Goal: Information Seeking & Learning: Learn about a topic

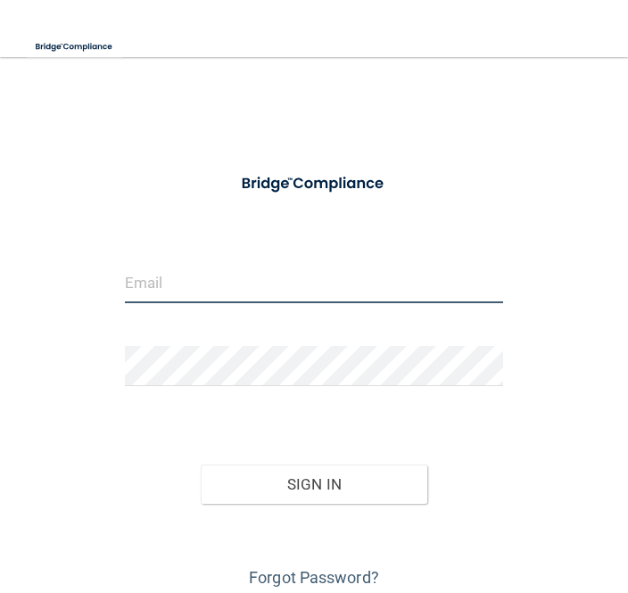
click at [268, 270] on input "email" at bounding box center [314, 283] width 379 height 40
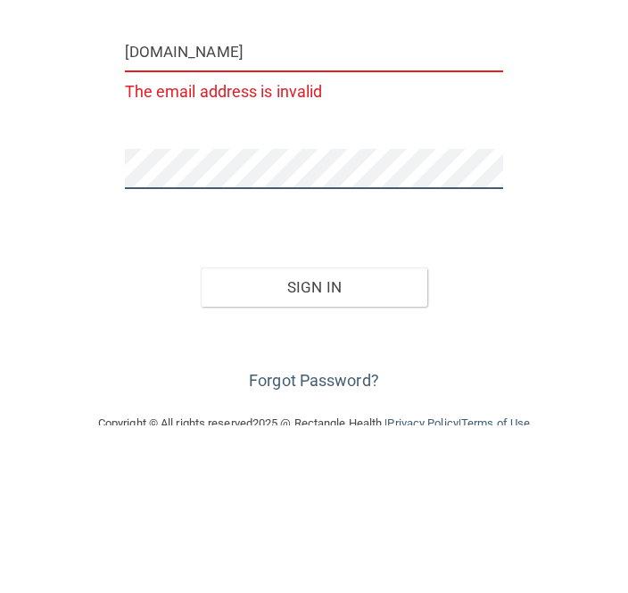
scroll to position [64, 0]
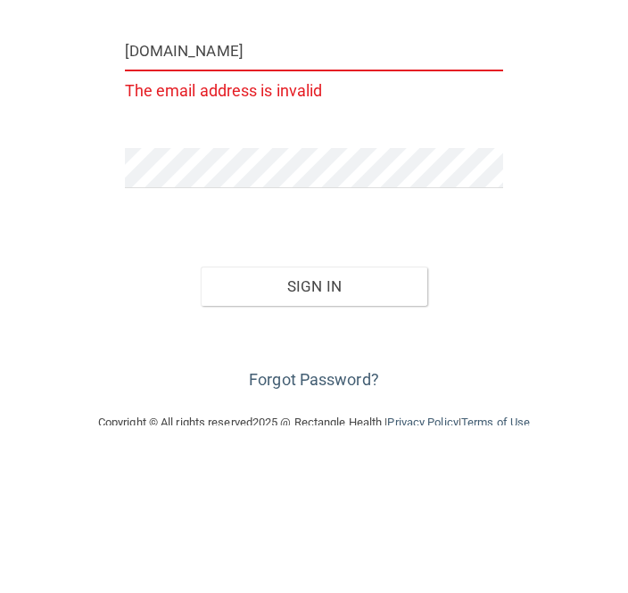
click at [325, 199] on input "gloriaatrigg.com" at bounding box center [314, 219] width 379 height 40
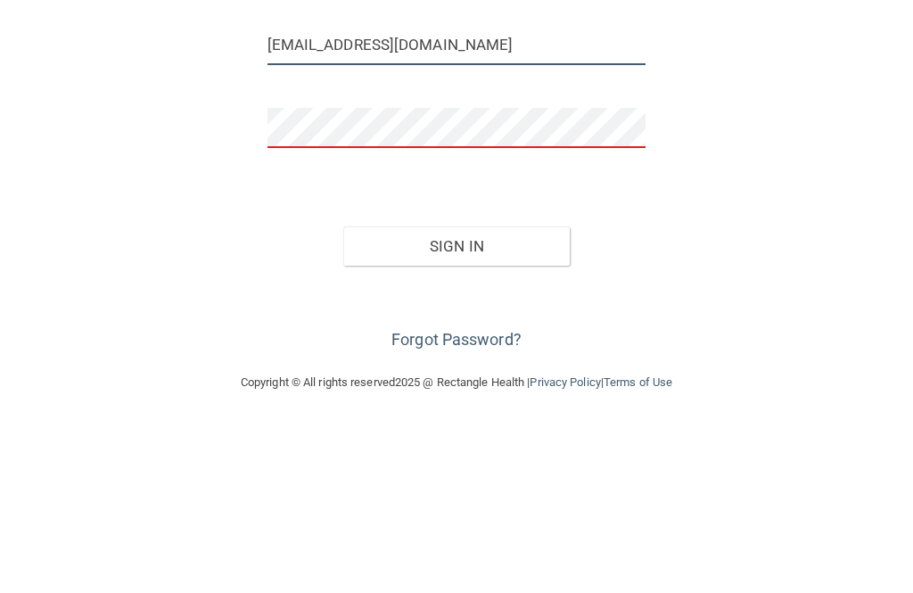
scroll to position [69, 0]
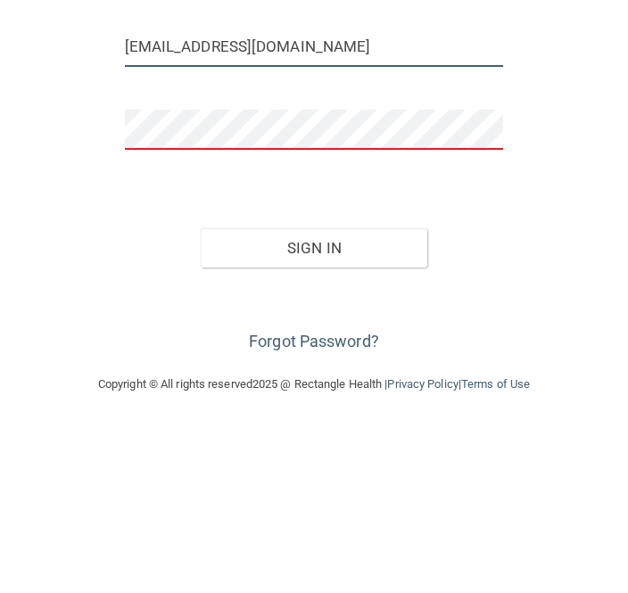
type input "[EMAIL_ADDRESS][DOMAIN_NAME]"
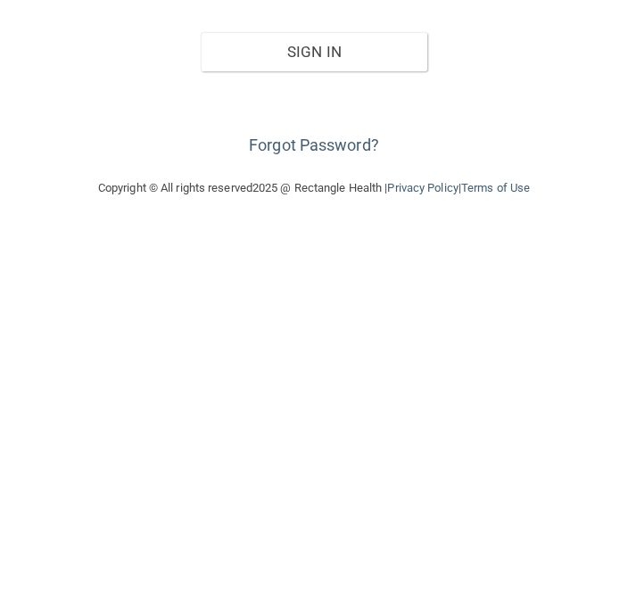
click at [328, 499] on link "Forgot Password?" at bounding box center [314, 508] width 130 height 19
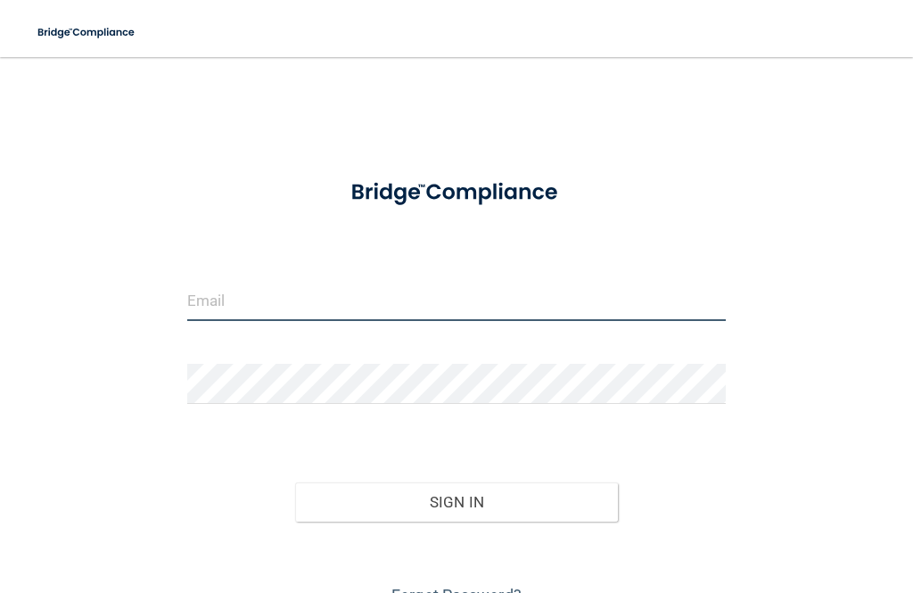
click at [397, 300] on input "email" at bounding box center [456, 301] width 539 height 40
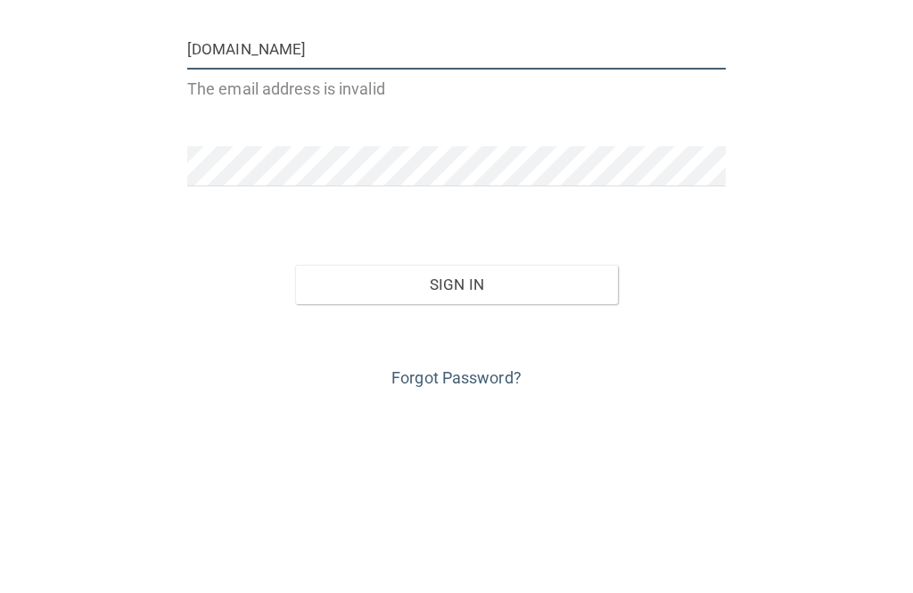
scroll to position [70, 0]
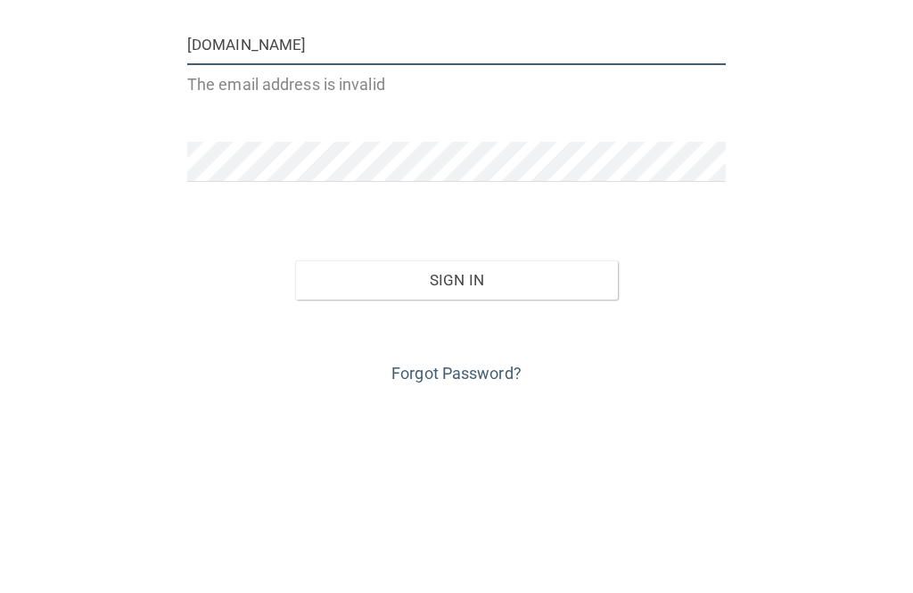
click at [457, 446] on button "Sign In" at bounding box center [457, 465] width 324 height 39
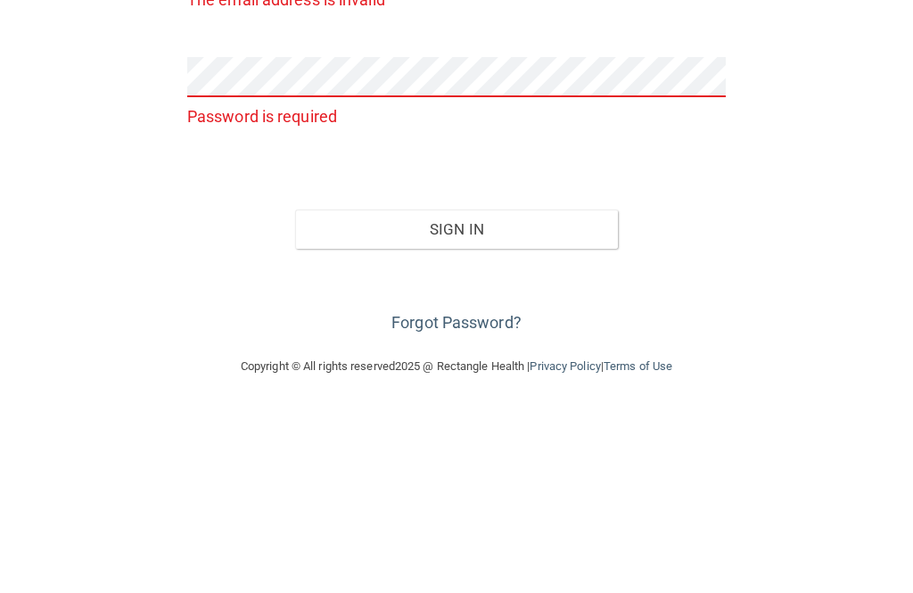
scroll to position [154, 0]
click at [825, 130] on div "gloriaatrigg.com The email address is invalid Password is required Invalid emai…" at bounding box center [457, 223] width 842 height 604
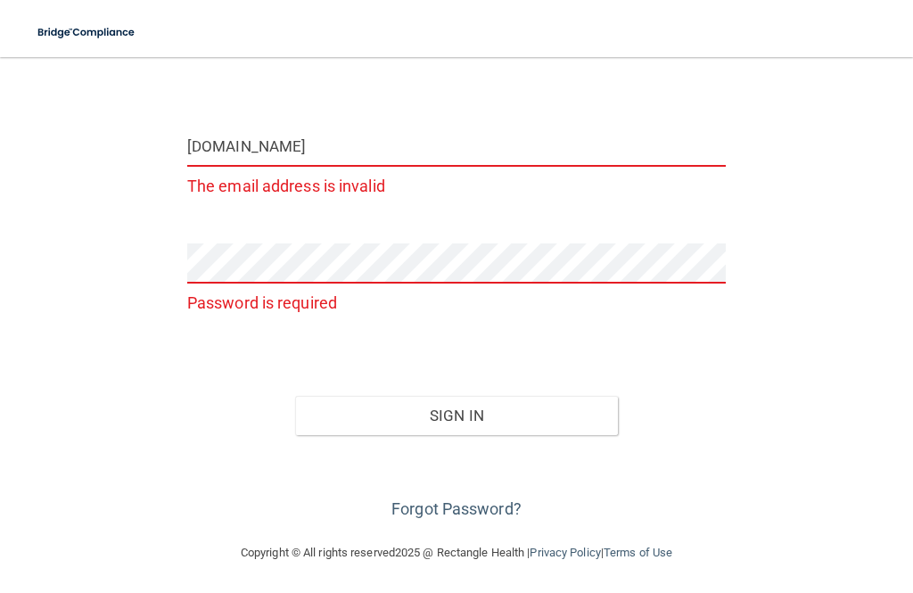
click at [328, 157] on input "gloriaatrigg.com" at bounding box center [456, 147] width 539 height 40
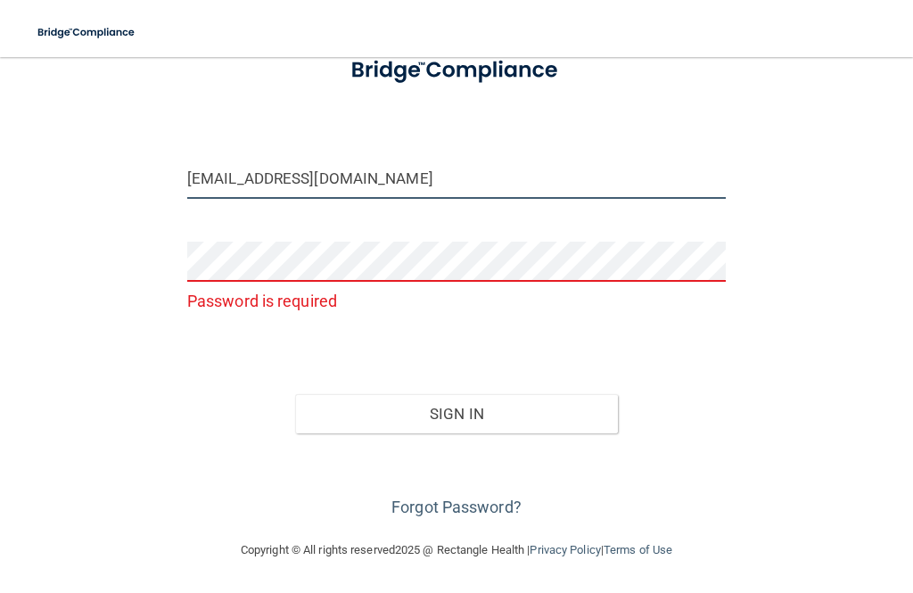
scroll to position [120, 0]
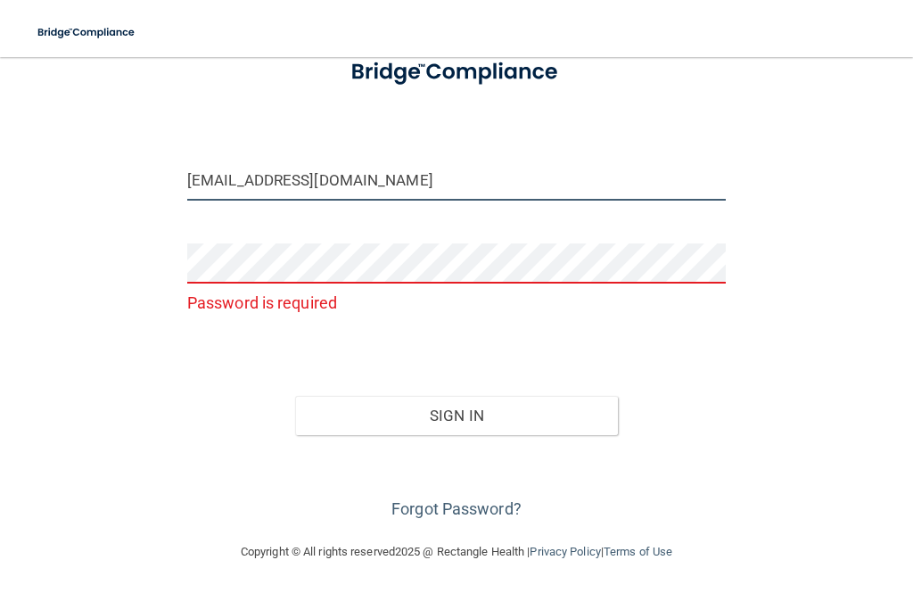
type input "[EMAIL_ADDRESS][DOMAIN_NAME]"
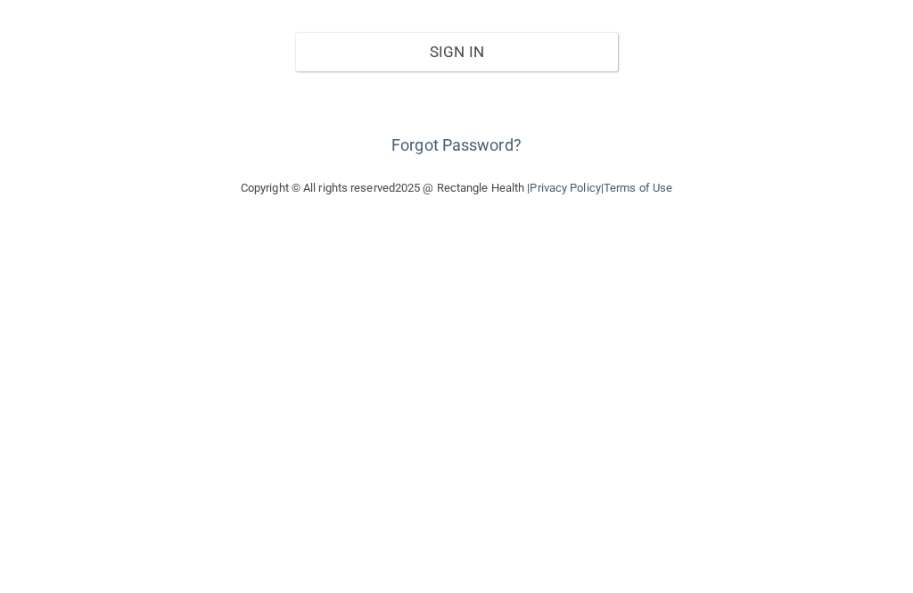
click at [463, 499] on link "Forgot Password?" at bounding box center [457, 508] width 130 height 19
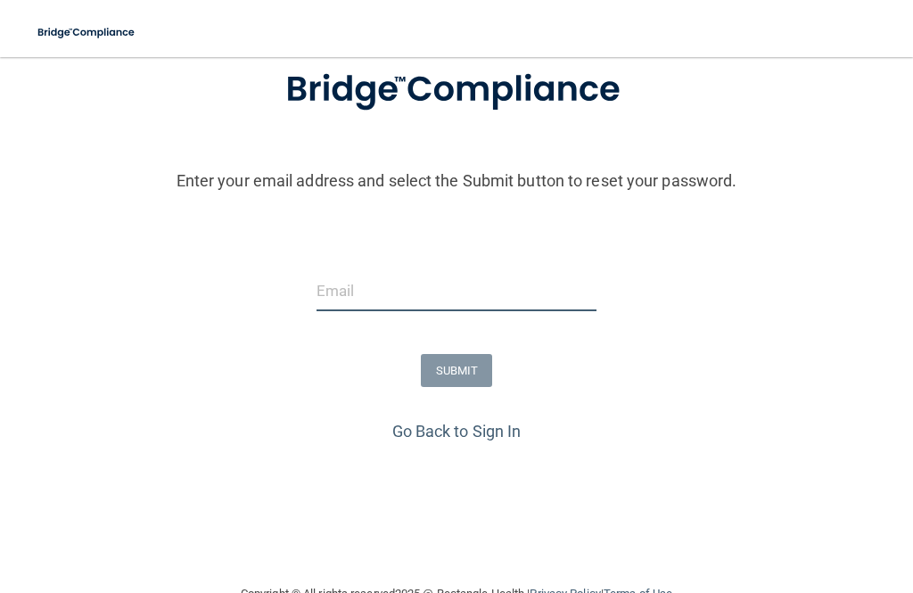
click at [439, 285] on input "email" at bounding box center [457, 291] width 281 height 40
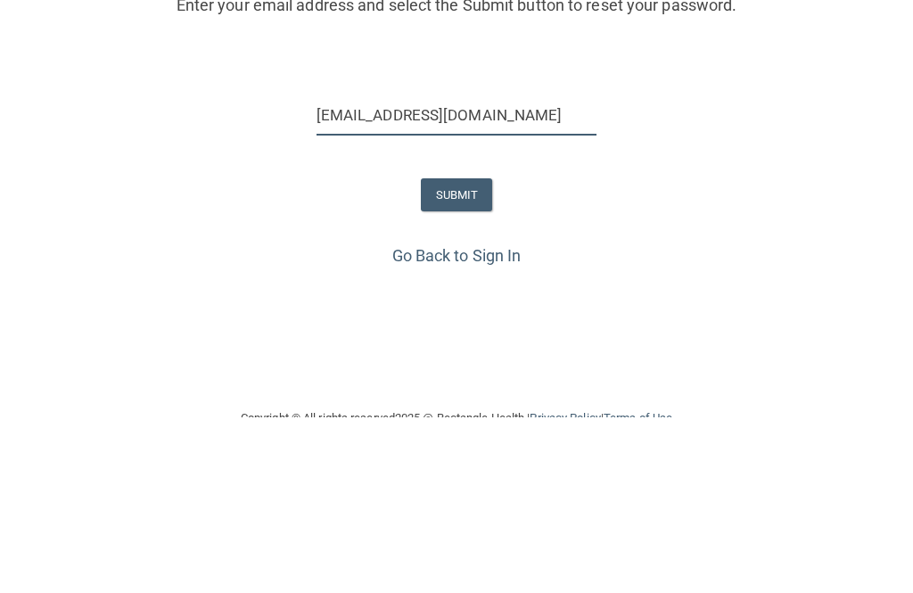
type input "[EMAIL_ADDRESS][DOMAIN_NAME]"
click at [461, 354] on button "SUBMIT" at bounding box center [457, 370] width 72 height 33
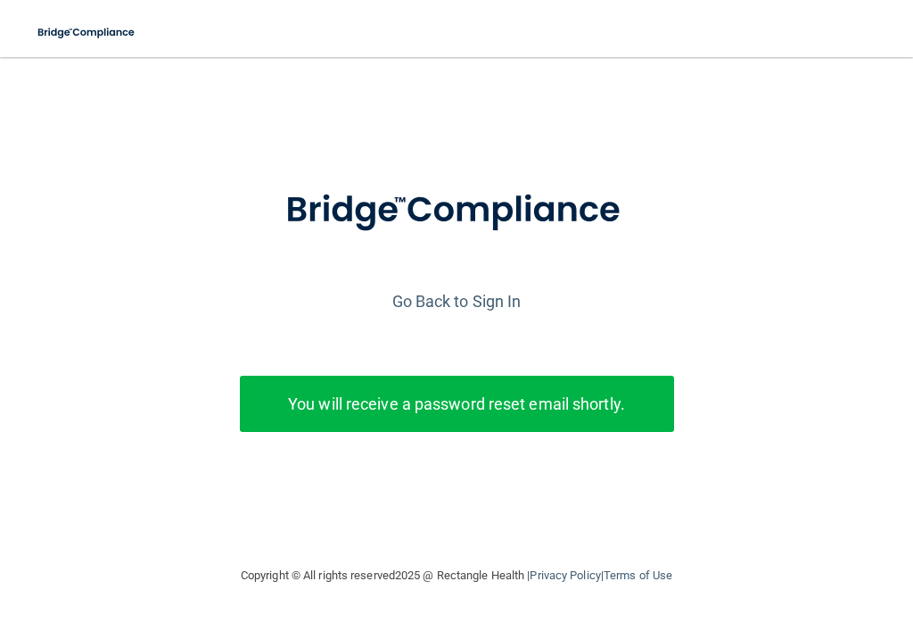
click at [466, 293] on link "Go Back to Sign In" at bounding box center [456, 301] width 129 height 19
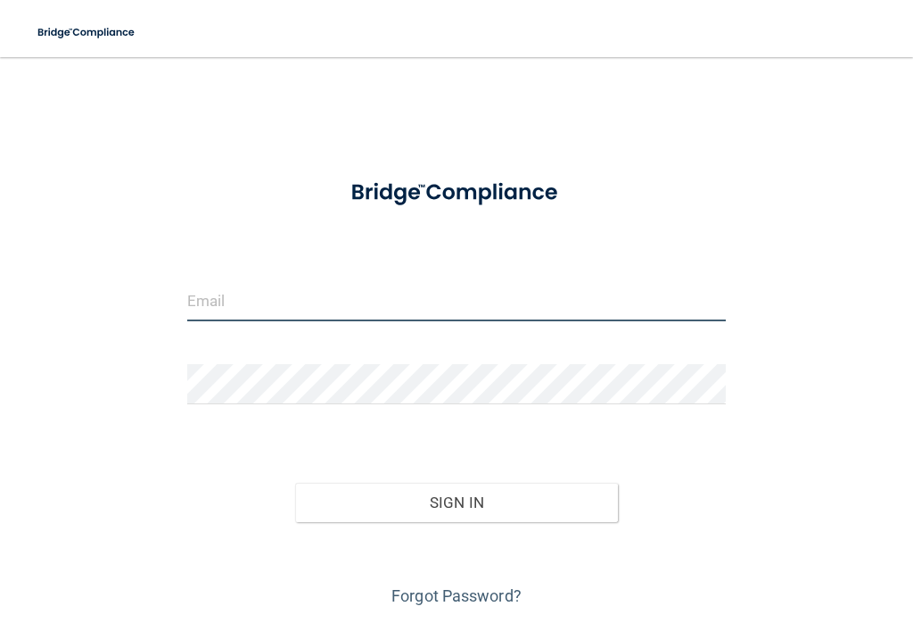
click at [404, 294] on input "email" at bounding box center [456, 301] width 539 height 40
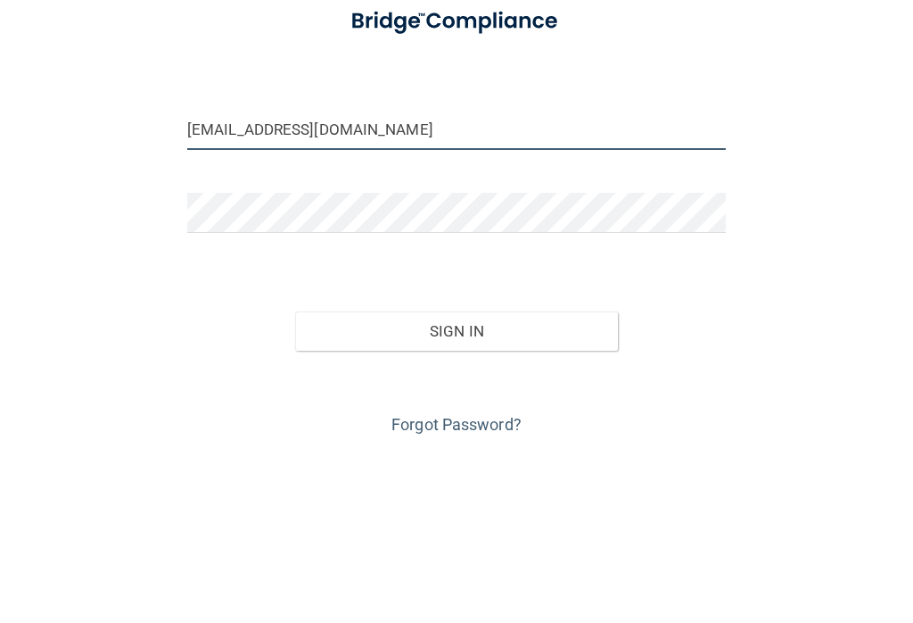
type input "[EMAIL_ADDRESS][DOMAIN_NAME]"
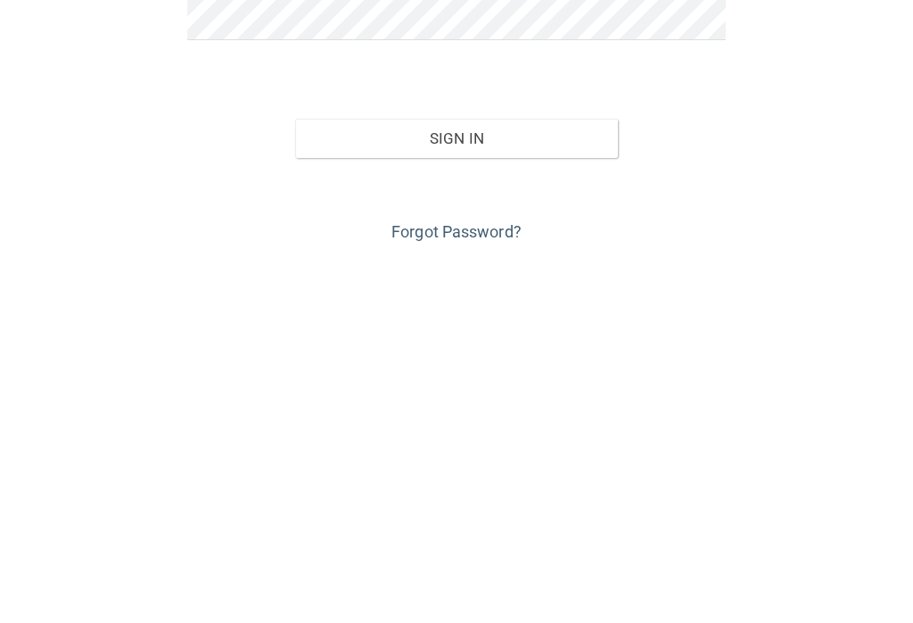
click at [493, 483] on button "Sign In" at bounding box center [457, 502] width 324 height 39
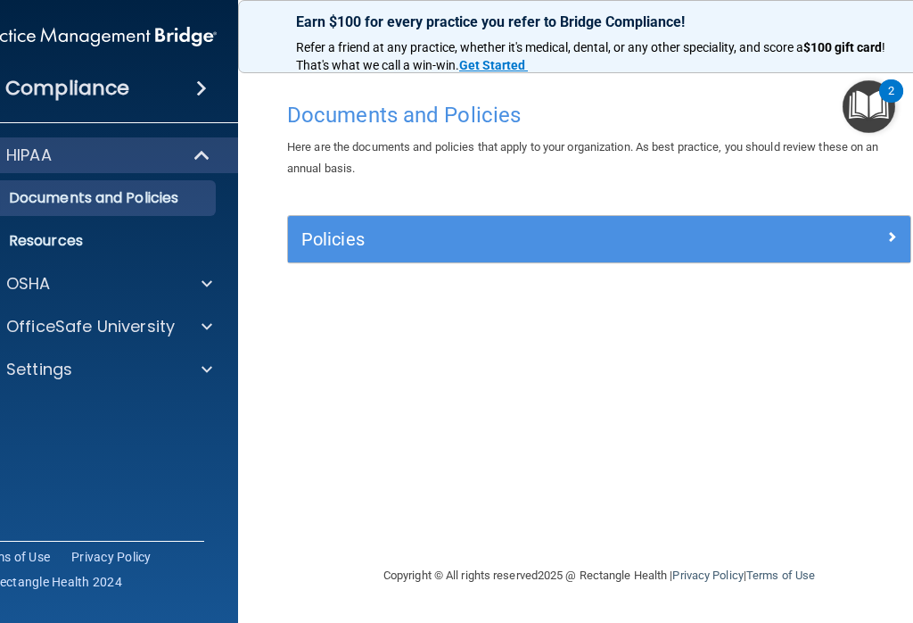
click at [200, 326] on div at bounding box center [204, 326] width 45 height 21
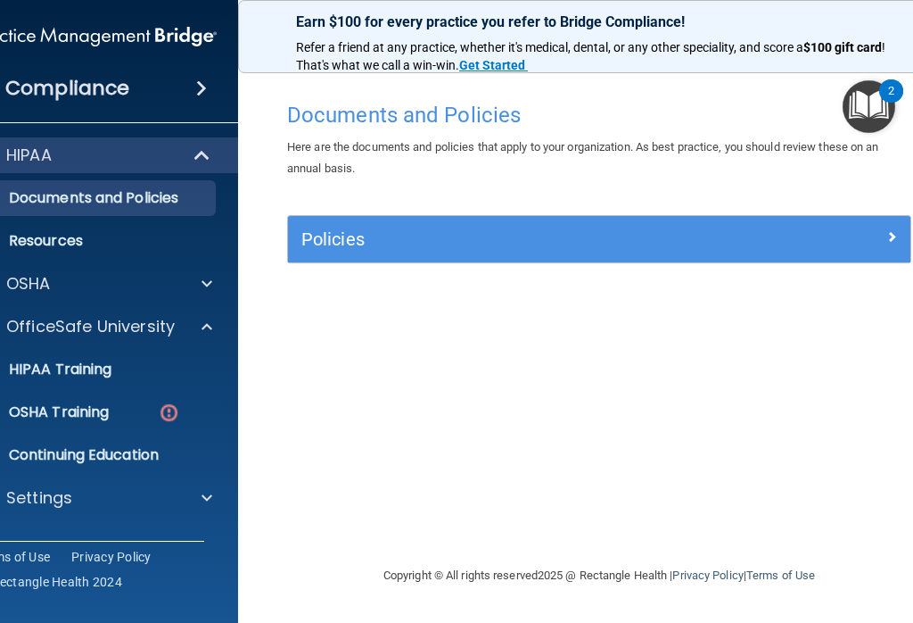
click at [209, 322] on span at bounding box center [207, 326] width 11 height 21
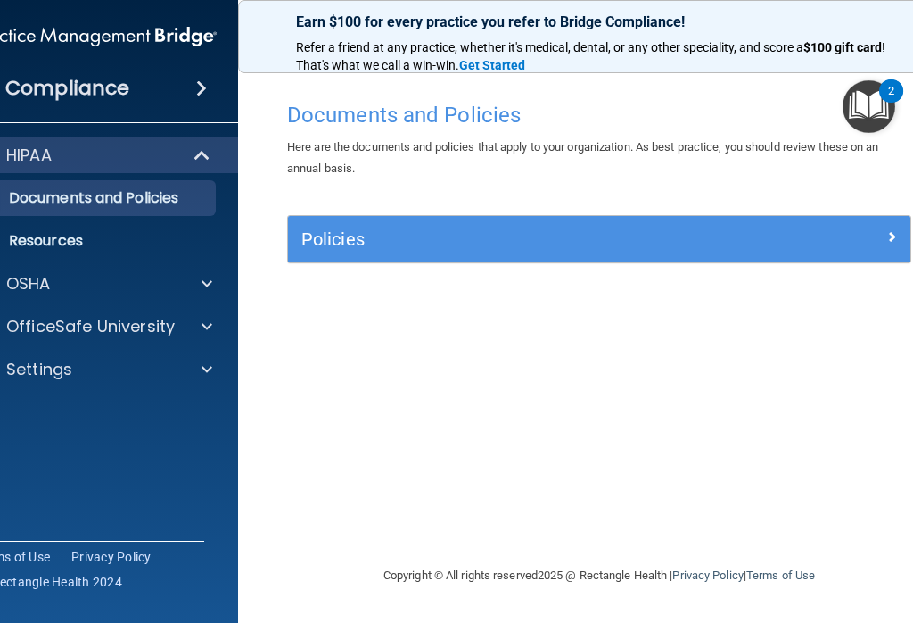
click at [201, 322] on div at bounding box center [204, 326] width 45 height 21
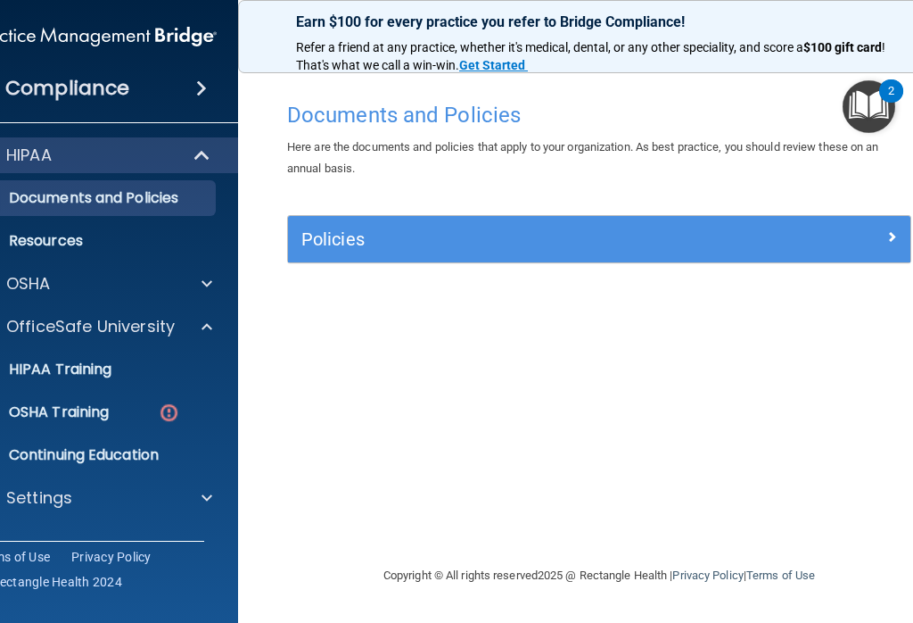
click at [170, 416] on img at bounding box center [169, 412] width 22 height 22
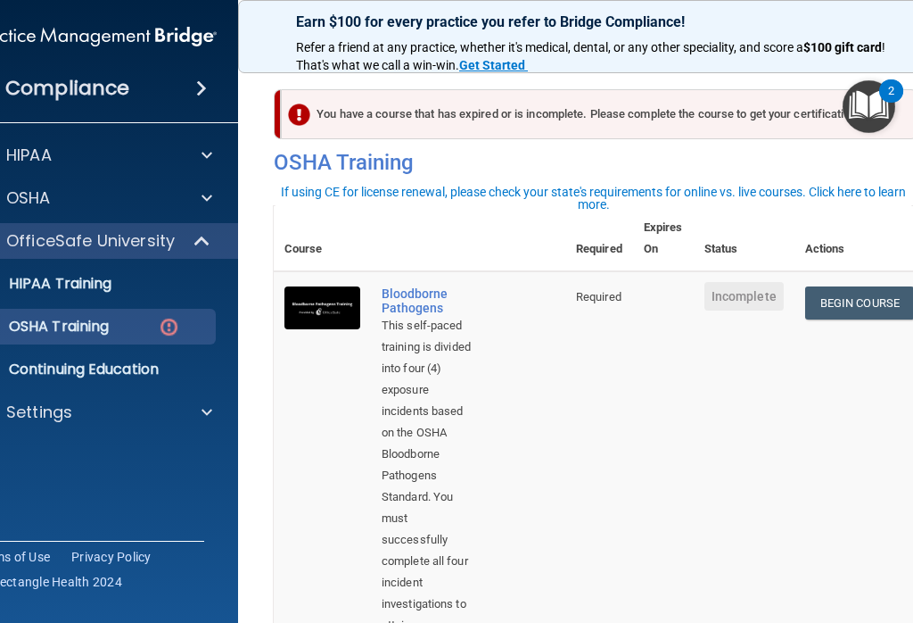
click at [850, 299] on link "Begin Course" at bounding box center [859, 302] width 109 height 33
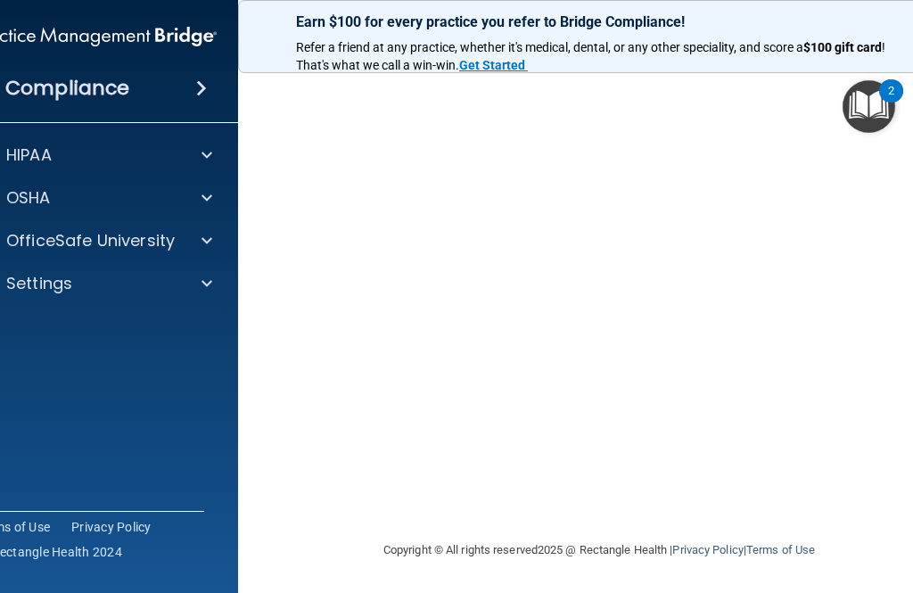
click at [837, 37] on div "Earn $100 for every practice you refer to Bridge Compliance!" at bounding box center [599, 51] width 649 height 29
click at [846, 65] on p "Refer a friend at any practice, whether it's medical, dental, or any other spec…" at bounding box center [599, 56] width 606 height 35
click at [835, 70] on p "Refer a friend at any practice, whether it's medical, dental, or any other spec…" at bounding box center [599, 56] width 606 height 35
click at [825, 70] on p "Refer a friend at any practice, whether it's medical, dental, or any other spec…" at bounding box center [599, 56] width 606 height 35
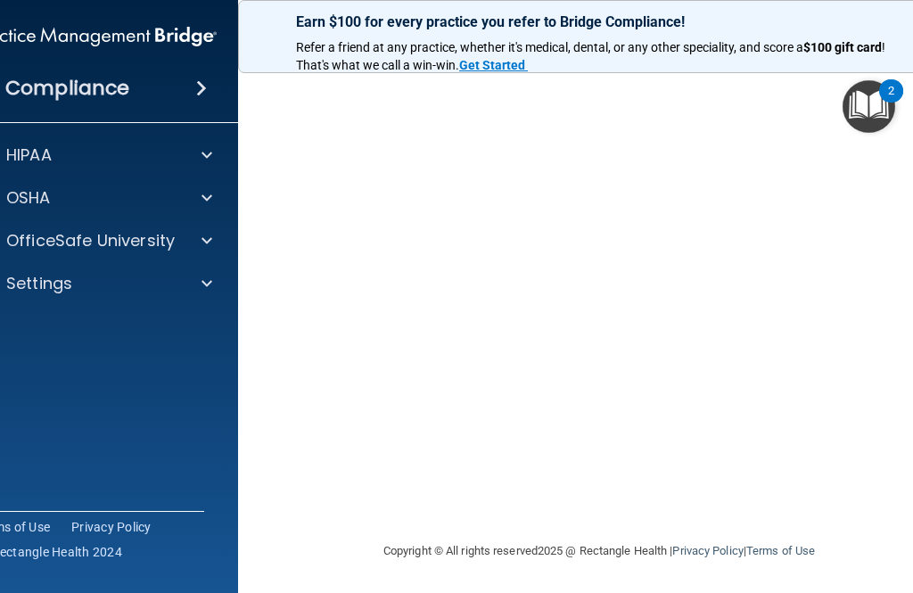
click at [848, 70] on p "Refer a friend at any practice, whether it's medical, dental, or any other spec…" at bounding box center [599, 56] width 606 height 35
click at [844, 70] on p "Refer a friend at any practice, whether it's medical, dental, or any other spec…" at bounding box center [599, 56] width 606 height 35
click at [848, 85] on img "Open Resource Center, 2 new notifications" at bounding box center [869, 106] width 53 height 53
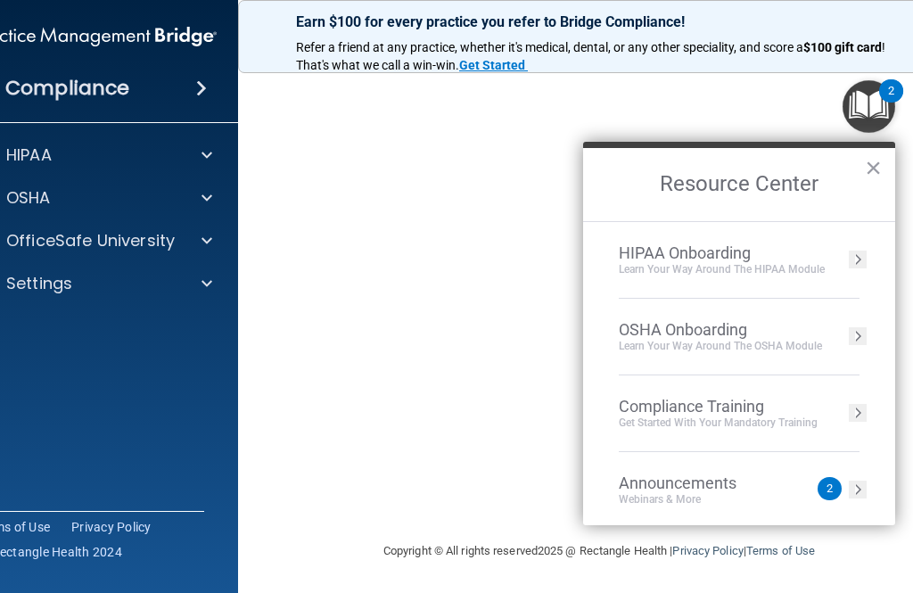
click at [826, 45] on strong "$100 gift card" at bounding box center [843, 47] width 78 height 14
click at [873, 177] on button "×" at bounding box center [873, 167] width 17 height 29
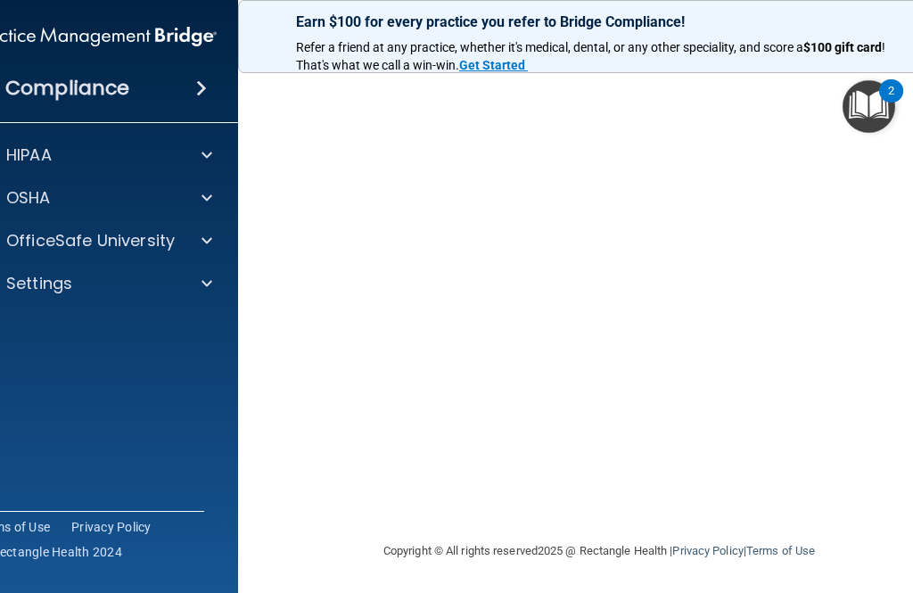
click at [851, 69] on p "Refer a friend at any practice, whether it's medical, dental, or any other spec…" at bounding box center [599, 56] width 606 height 35
click at [859, 62] on p "Refer a friend at any practice, whether it's medical, dental, or any other spec…" at bounding box center [599, 56] width 606 height 35
click at [854, 64] on p "Refer a friend at any practice, whether it's medical, dental, or any other spec…" at bounding box center [599, 56] width 606 height 35
click at [846, 70] on p "Refer a friend at any practice, whether it's medical, dental, or any other spec…" at bounding box center [599, 56] width 606 height 35
click at [850, 69] on p "Refer a friend at any practice, whether it's medical, dental, or any other spec…" at bounding box center [599, 56] width 606 height 35
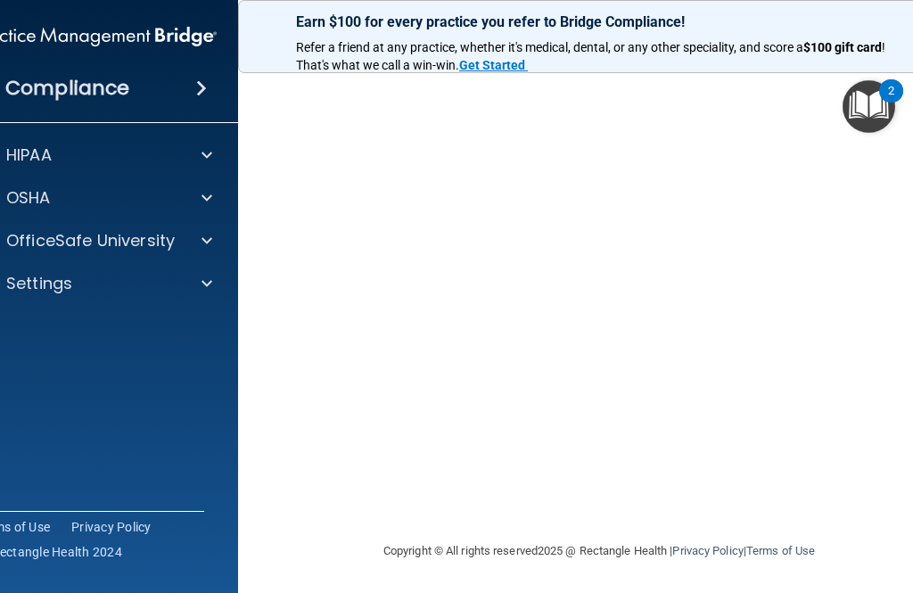
click at [842, 70] on p "Refer a friend at any practice, whether it's medical, dental, or any other spec…" at bounding box center [599, 56] width 606 height 35
click at [853, 72] on p "Refer a friend at any practice, whether it's medical, dental, or any other spec…" at bounding box center [599, 56] width 606 height 35
click at [848, 70] on p "Refer a friend at any practice, whether it's medical, dental, or any other spec…" at bounding box center [599, 56] width 606 height 35
click at [862, 70] on p "Refer a friend at any practice, whether it's medical, dental, or any other spec…" at bounding box center [599, 56] width 606 height 35
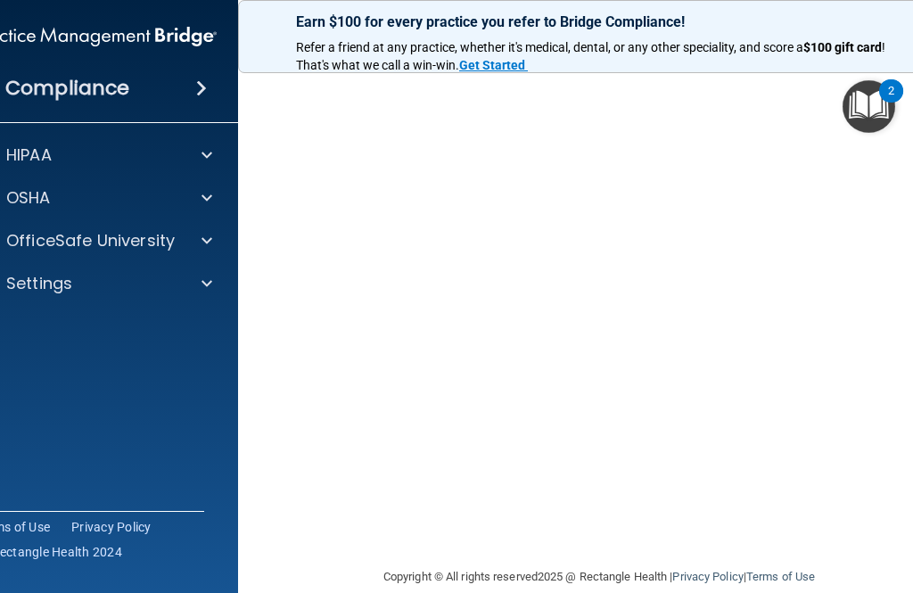
scroll to position [145, 0]
click at [844, 110] on img "Open Resource Center, 2 new notifications" at bounding box center [869, 106] width 53 height 53
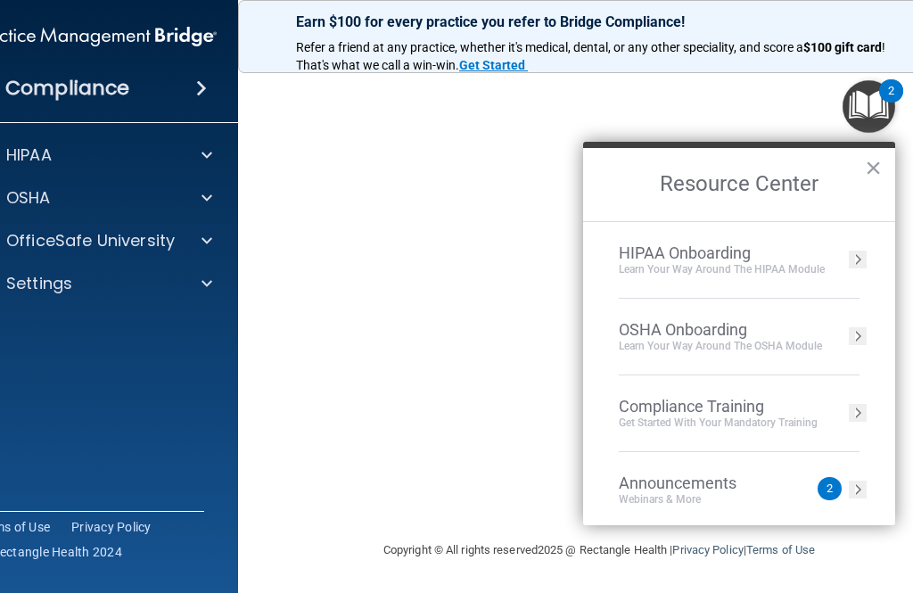
scroll to position [169, 0]
click at [838, 70] on p "Refer a friend at any practice, whether it's medical, dental, or any other spec…" at bounding box center [599, 56] width 606 height 35
click at [879, 162] on button "×" at bounding box center [873, 167] width 17 height 29
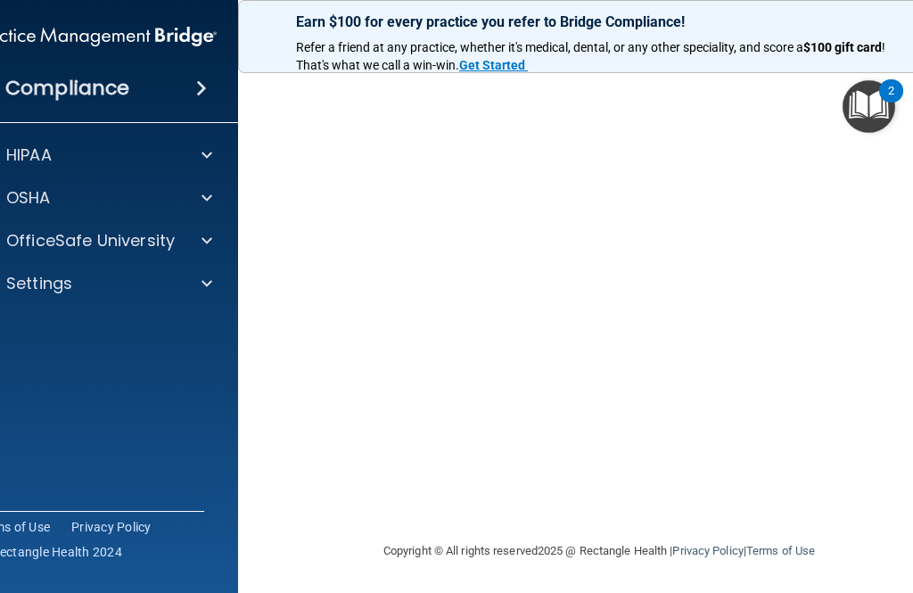
click at [322, 26] on p "Earn $100 for every practice you refer to Bridge Compliance!" at bounding box center [599, 21] width 606 height 17
click at [847, 89] on img "Open Resource Center, 2 new notifications" at bounding box center [869, 106] width 53 height 53
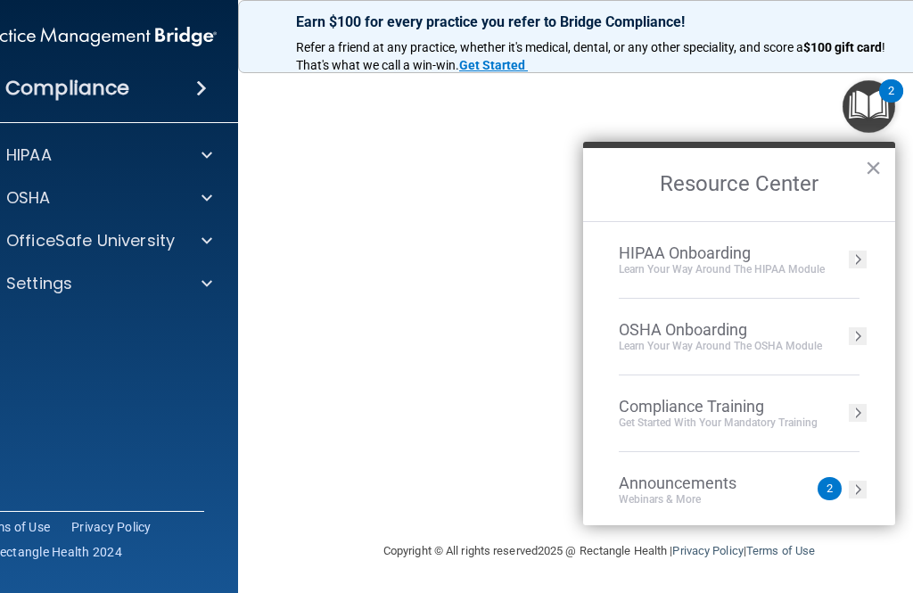
click at [865, 177] on button "×" at bounding box center [873, 167] width 17 height 29
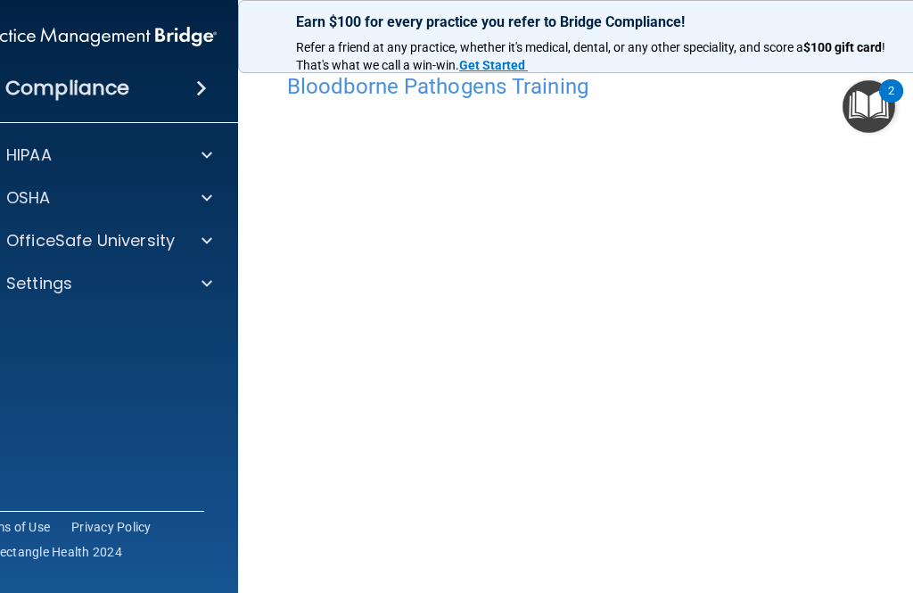
scroll to position [25, 0]
click at [153, 243] on p "OfficeSafe University" at bounding box center [90, 240] width 169 height 21
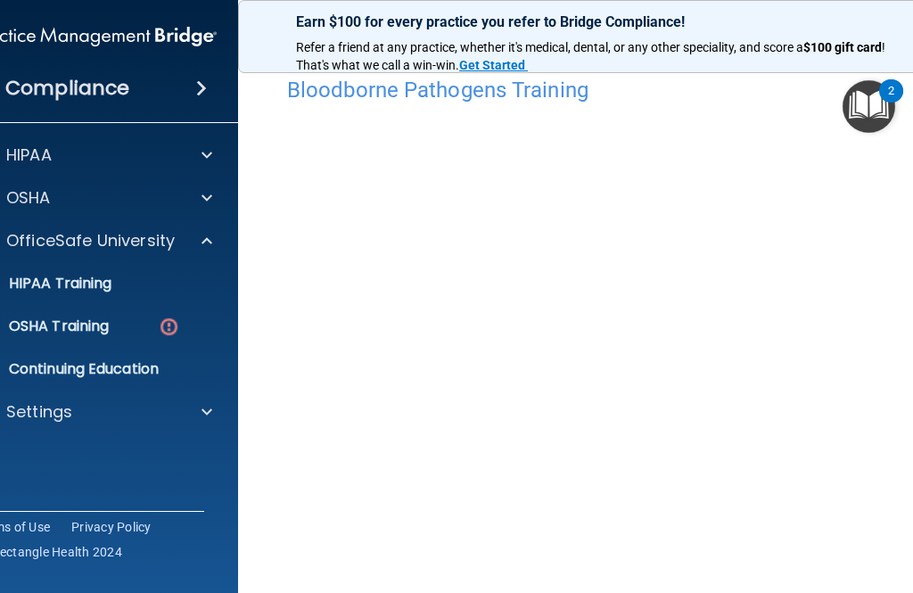
click at [128, 321] on div "OSHA Training" at bounding box center [85, 327] width 243 height 18
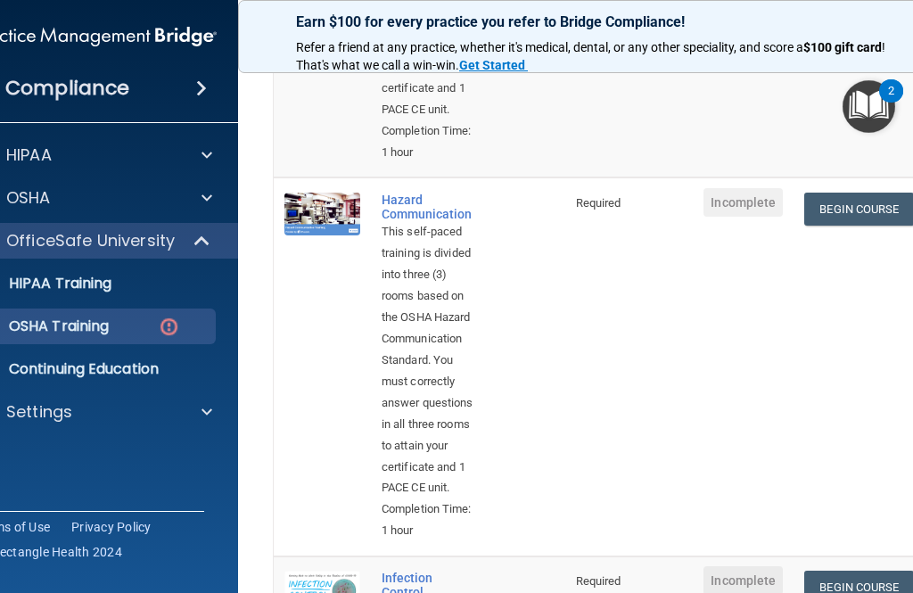
scroll to position [560, 0]
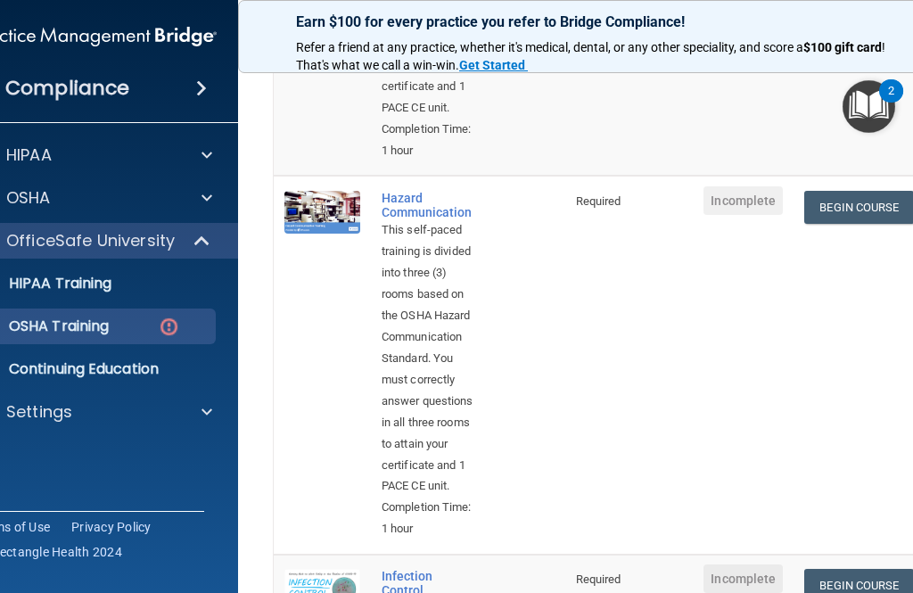
click at [870, 191] on link "Begin Course" at bounding box center [858, 207] width 109 height 33
click at [860, 191] on link "Begin Course" at bounding box center [858, 207] width 109 height 33
click at [869, 191] on link "Begin Course" at bounding box center [858, 207] width 109 height 33
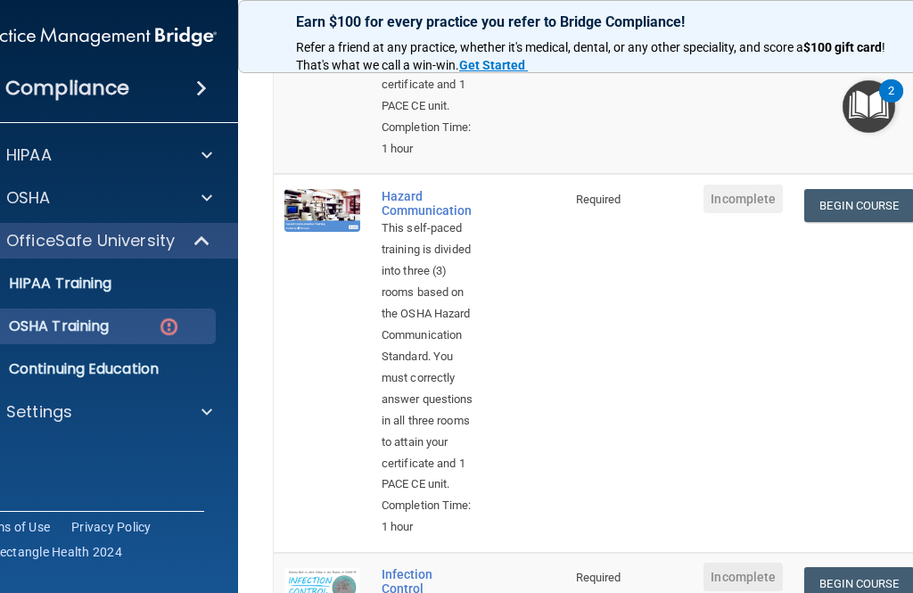
click at [879, 582] on link "Begin Course" at bounding box center [858, 583] width 109 height 33
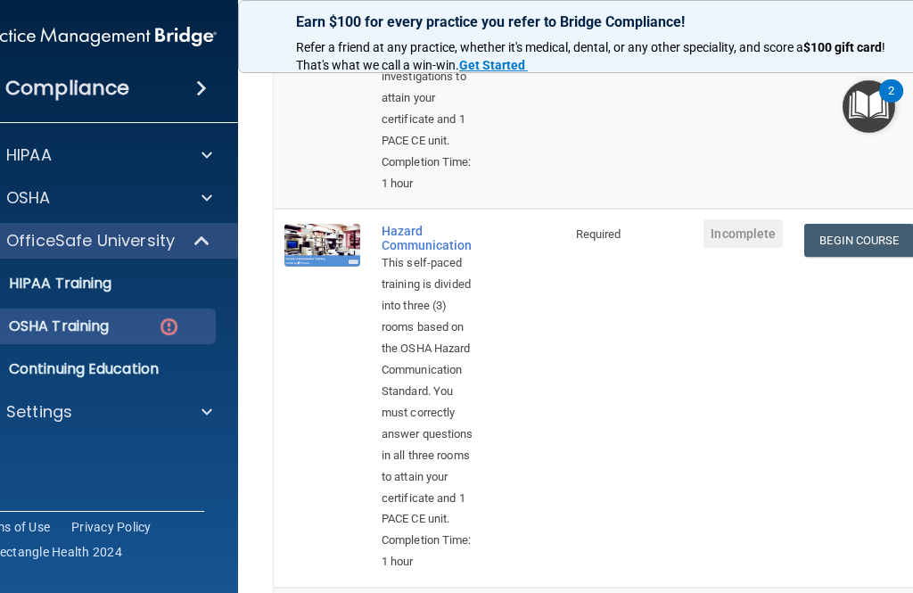
scroll to position [491, 0]
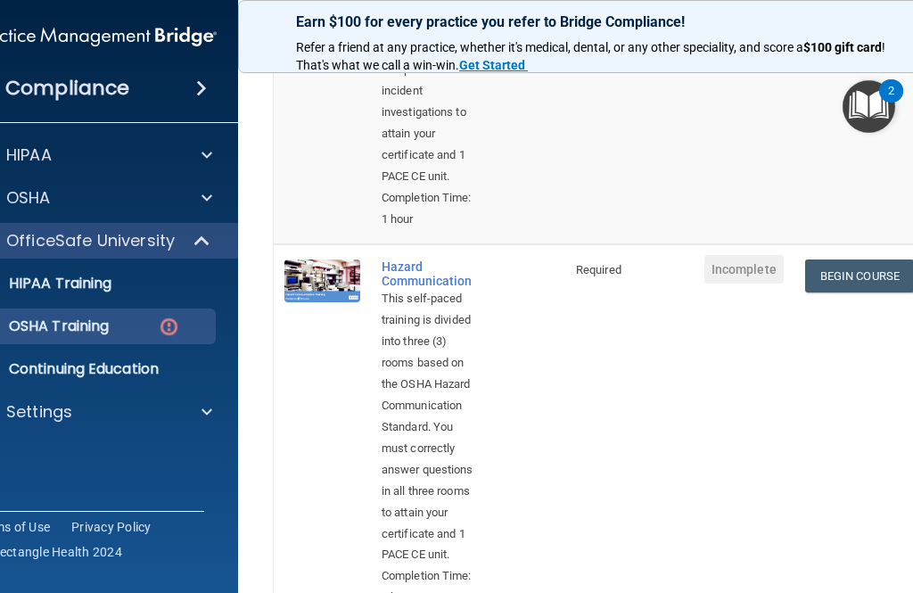
click at [879, 260] on link "Begin Course" at bounding box center [859, 276] width 109 height 33
click at [878, 260] on link "Begin Course" at bounding box center [859, 276] width 109 height 33
click at [884, 260] on link "Begin Course" at bounding box center [859, 276] width 109 height 33
click at [870, 260] on link "Begin Course" at bounding box center [859, 276] width 109 height 33
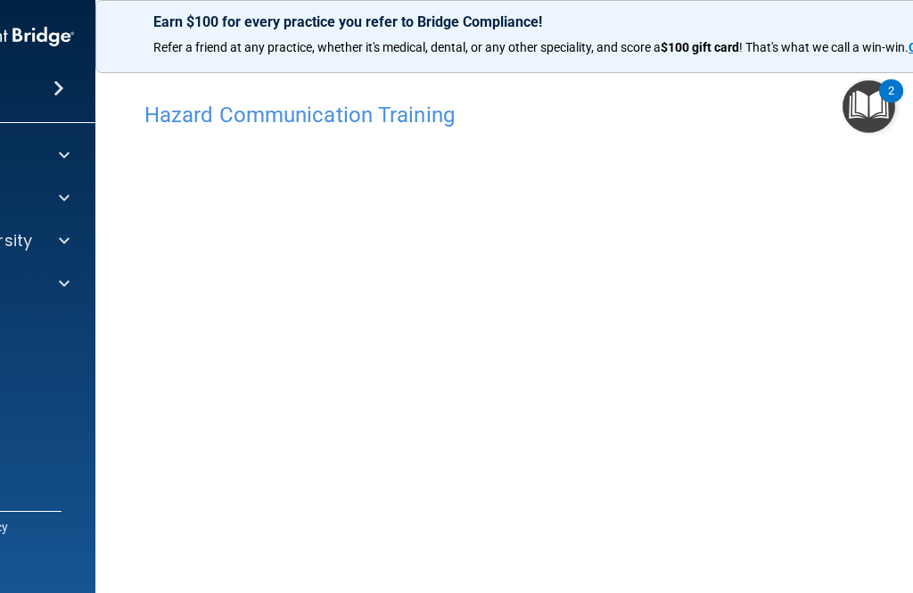
scroll to position [11, 0]
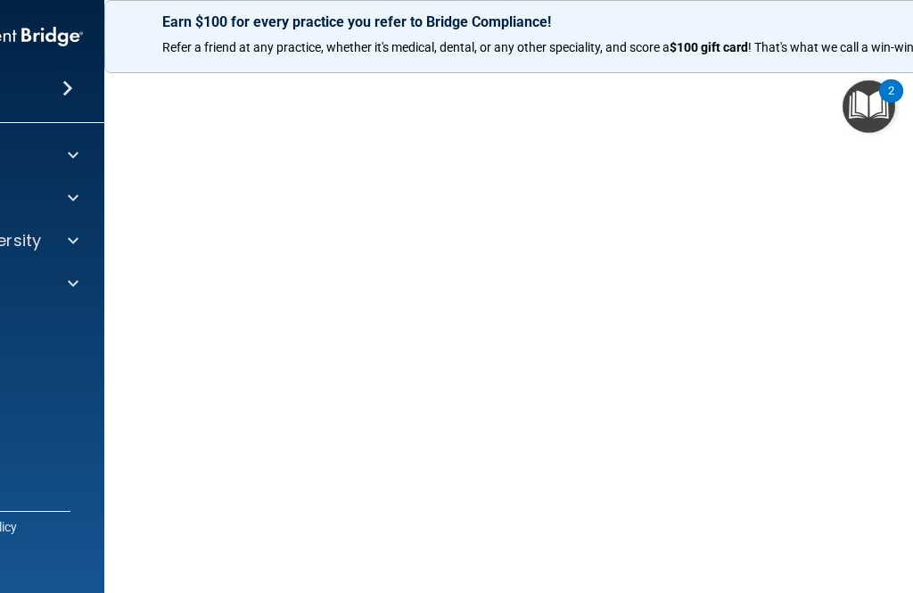
scroll to position [115, 0]
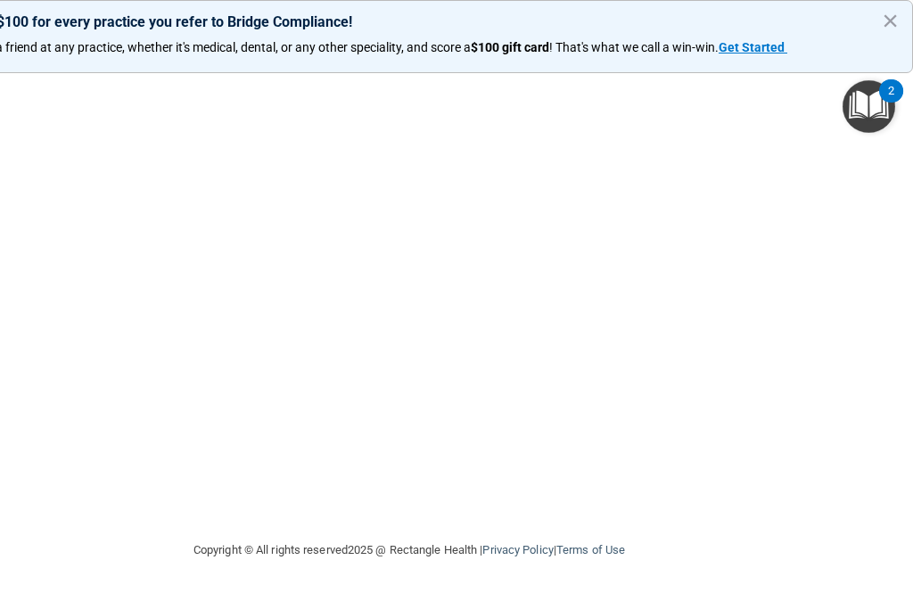
scroll to position [210, 0]
click at [734, 44] on strong "Get Started" at bounding box center [752, 47] width 66 height 14
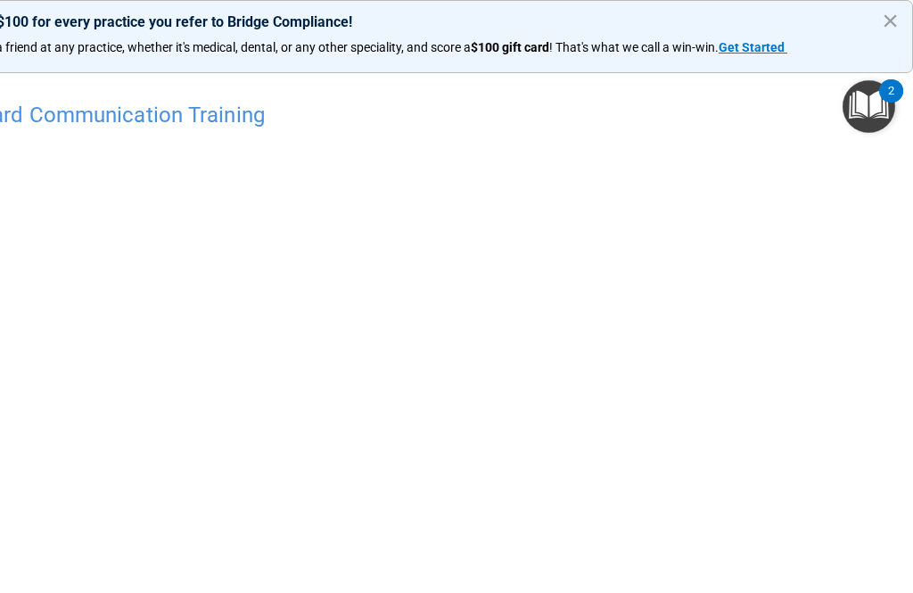
scroll to position [0, 0]
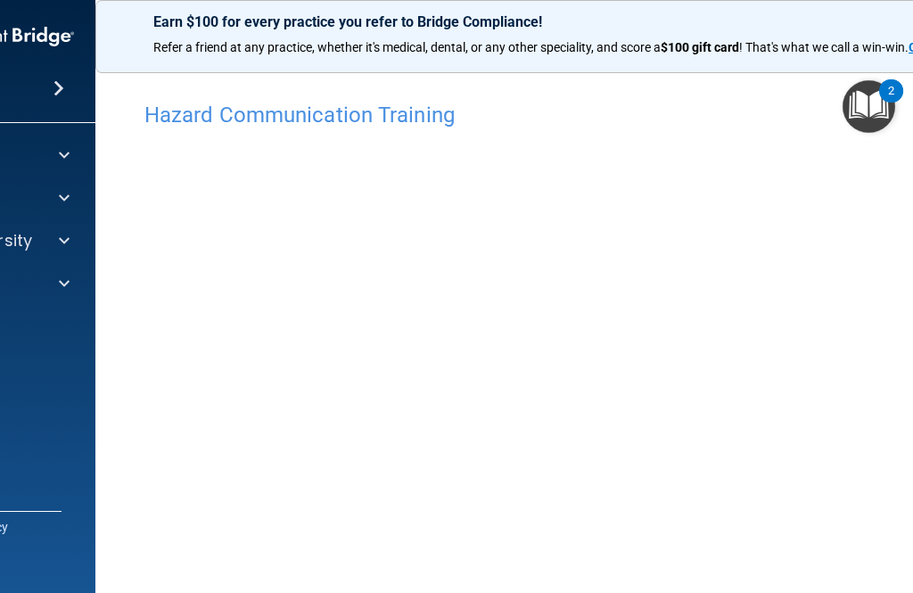
click at [60, 88] on span at bounding box center [59, 88] width 11 height 21
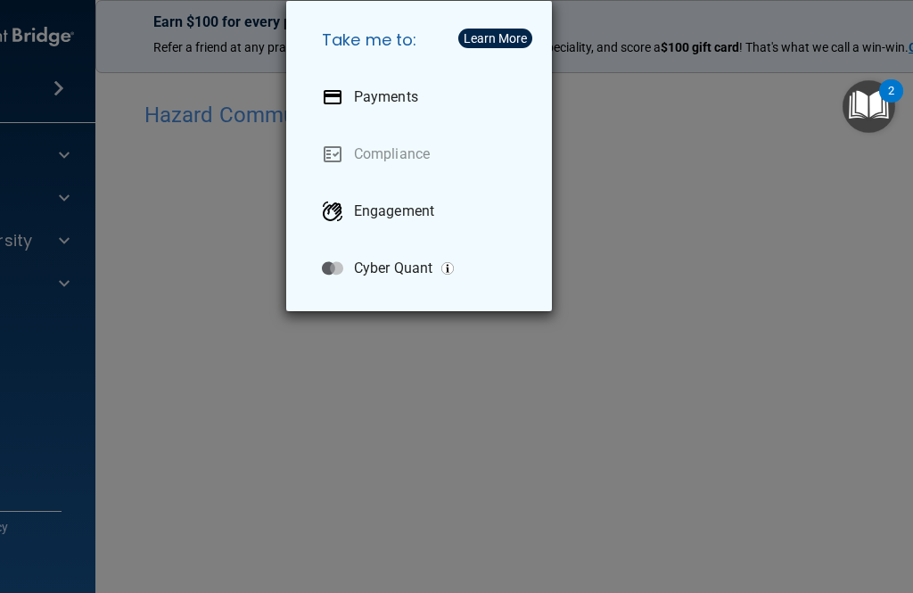
click at [529, 121] on link "Payments" at bounding box center [423, 97] width 230 height 50
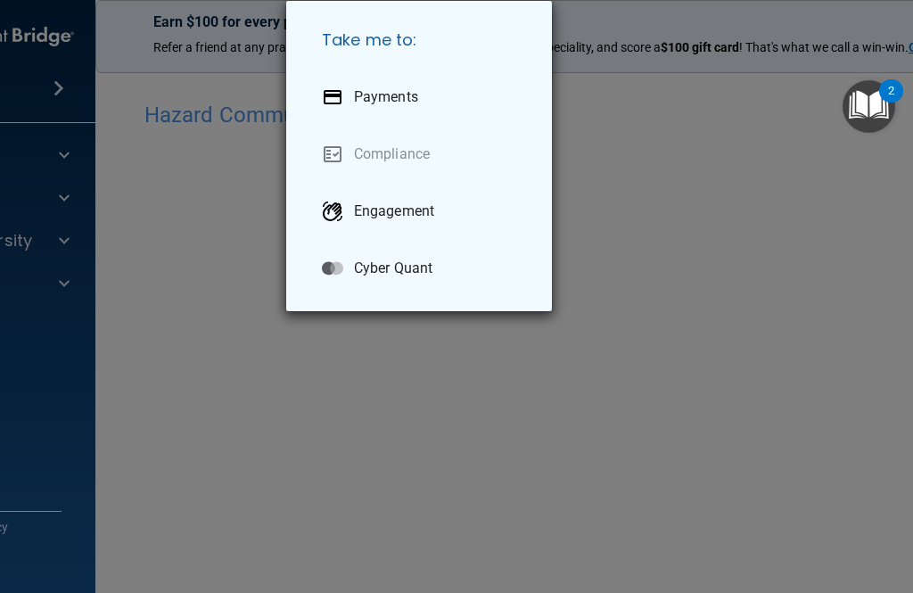
click at [54, 89] on div "Take me to: Payments Compliance Engagement Cyber Quant" at bounding box center [456, 296] width 913 height 593
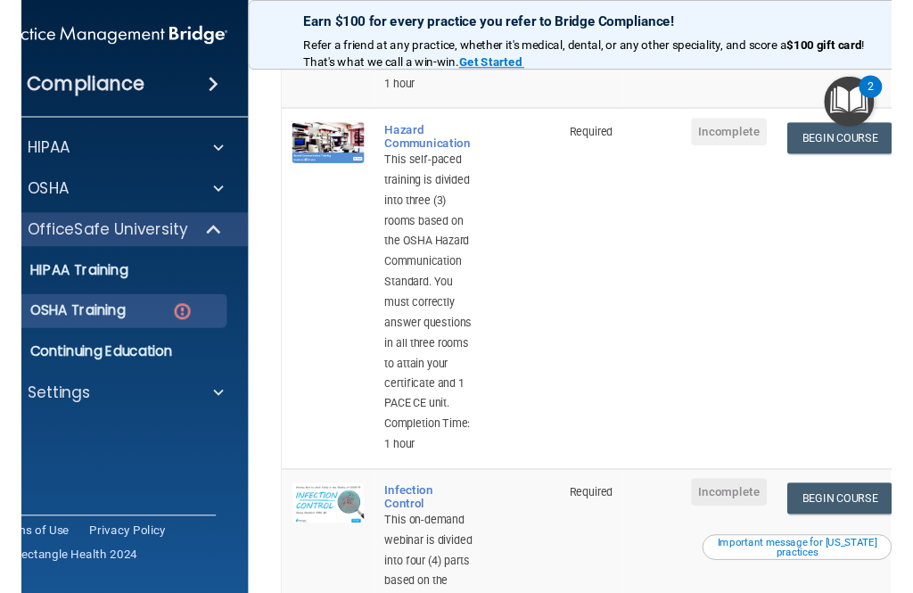
scroll to position [623, 0]
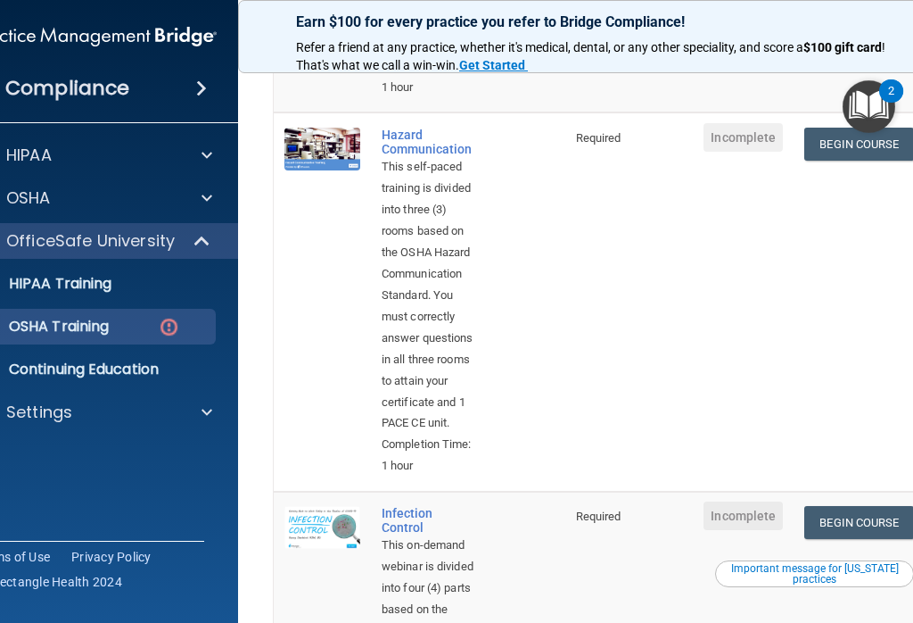
click at [855, 506] on link "Begin Course" at bounding box center [858, 522] width 109 height 33
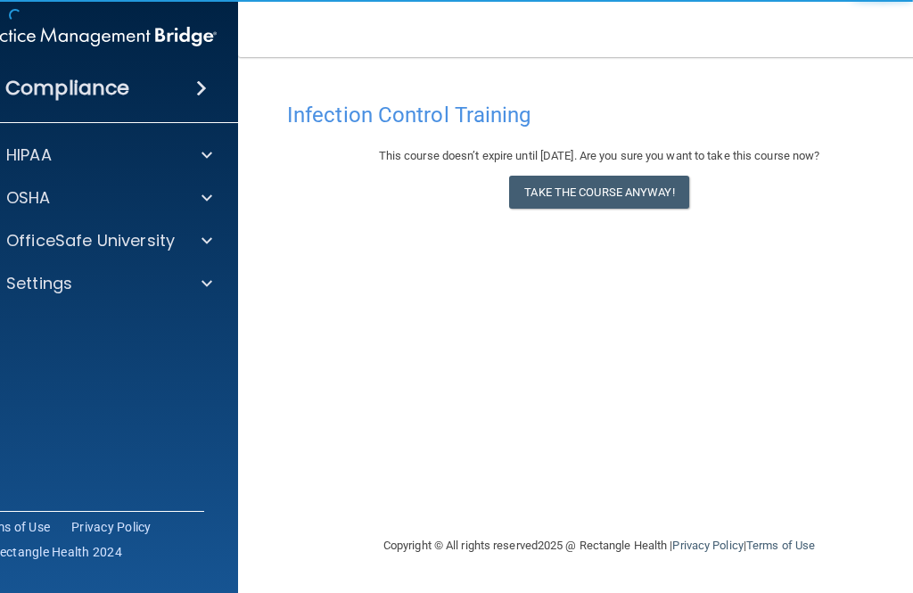
click at [621, 192] on button "Take the course anyway!" at bounding box center [598, 192] width 179 height 33
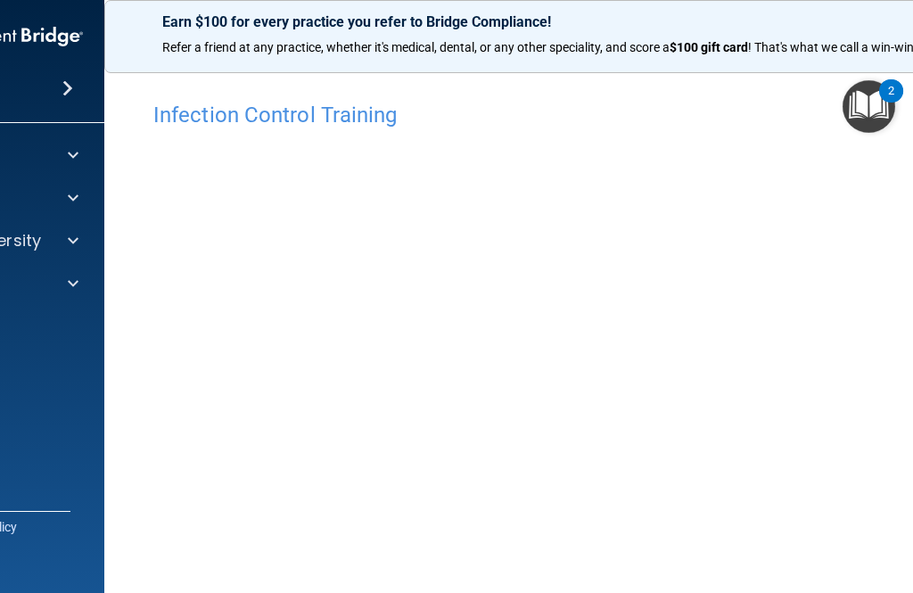
click at [86, 235] on div at bounding box center [70, 240] width 45 height 21
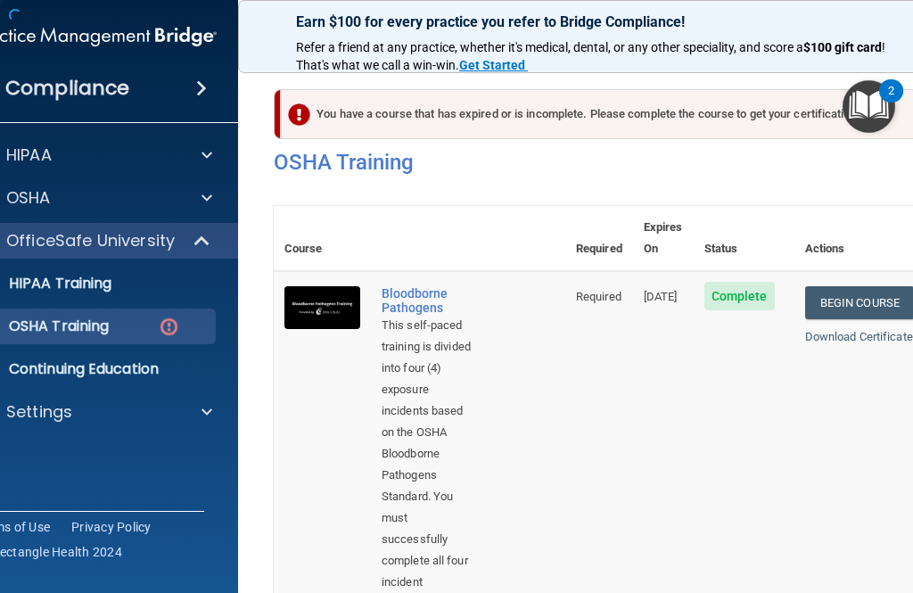
click at [78, 325] on p "OSHA Training" at bounding box center [36, 327] width 144 height 18
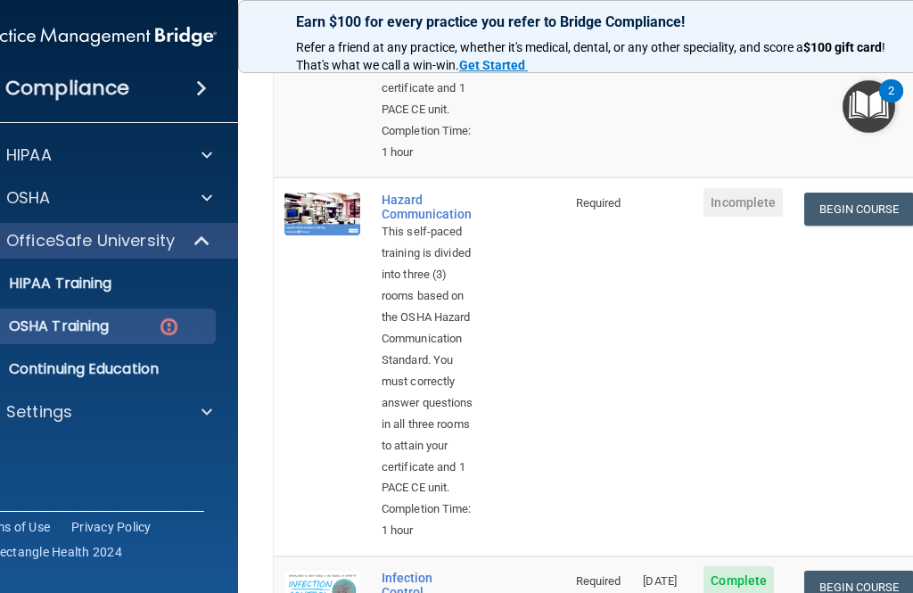
scroll to position [557, 0]
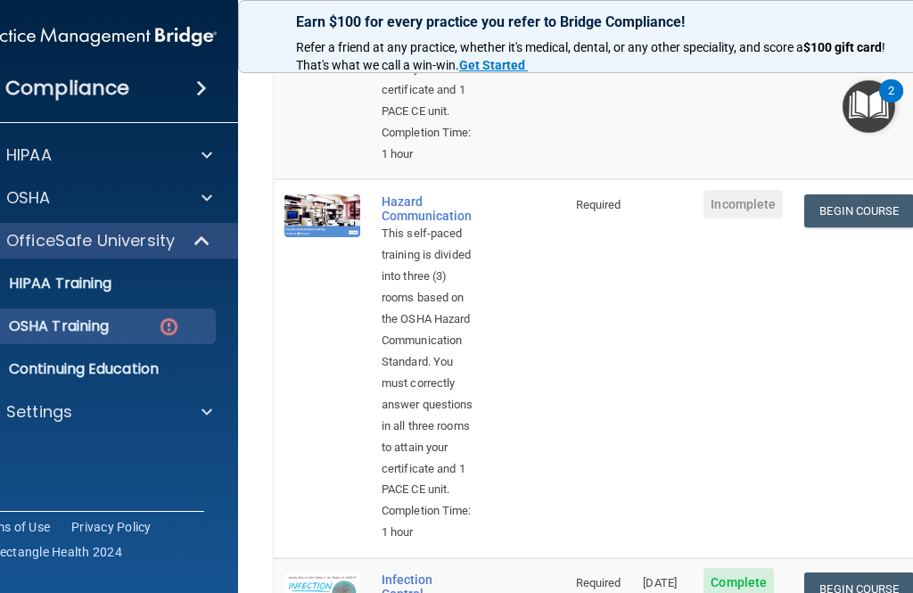
click at [874, 194] on link "Begin Course" at bounding box center [858, 210] width 109 height 33
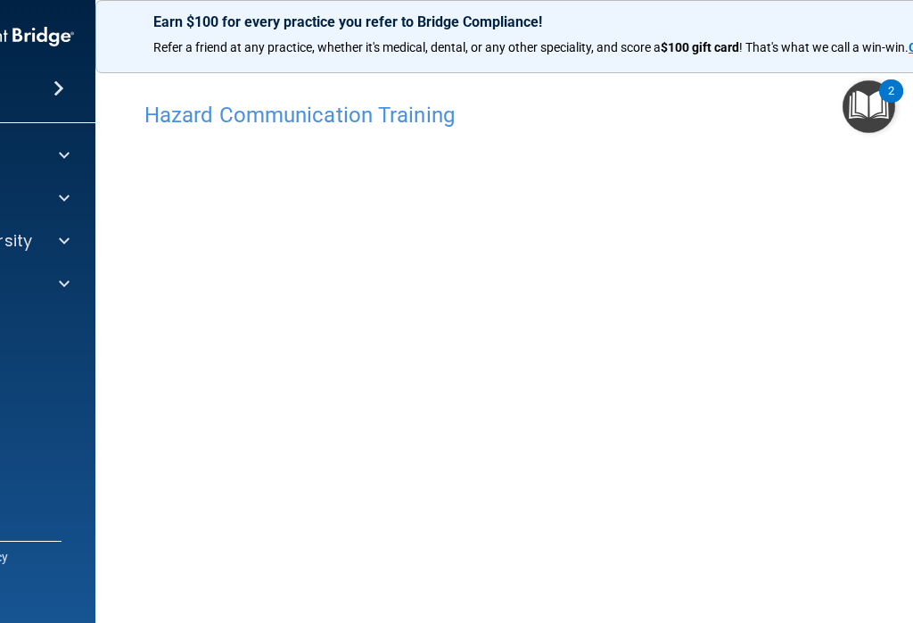
click at [428, 122] on h4 "Hazard Communication Training" at bounding box center [599, 114] width 910 height 23
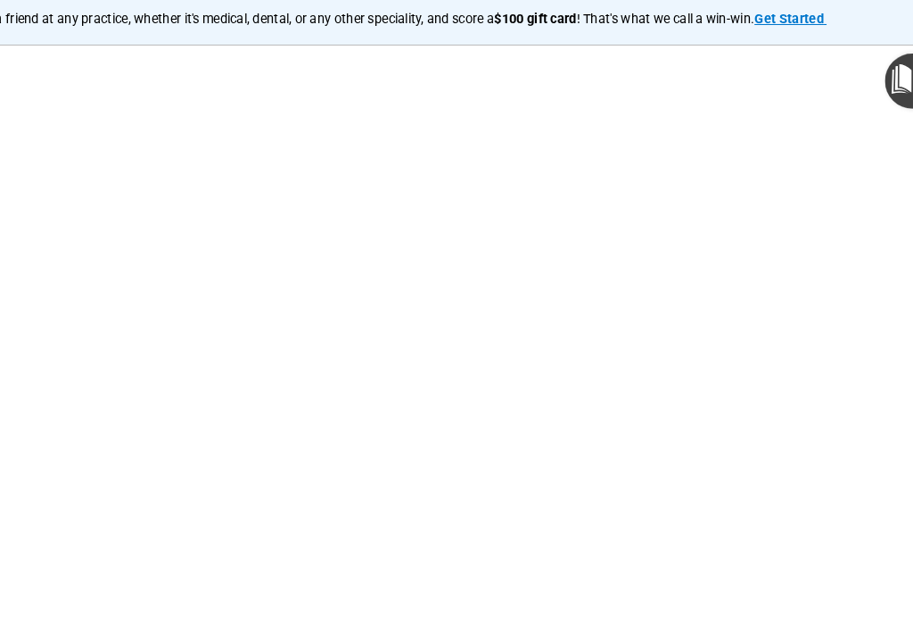
scroll to position [64, 0]
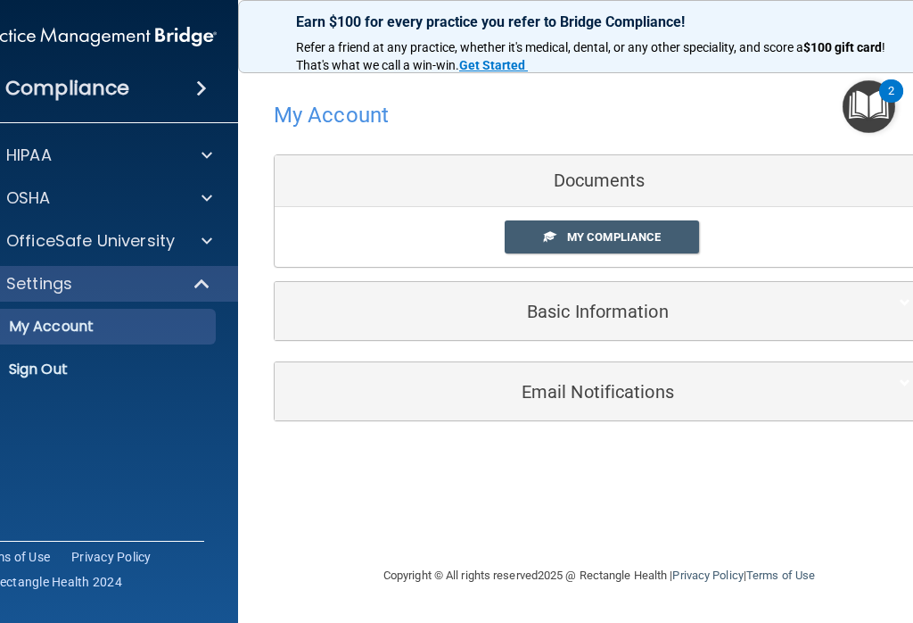
click at [663, 230] on link "My Compliance" at bounding box center [602, 236] width 195 height 33
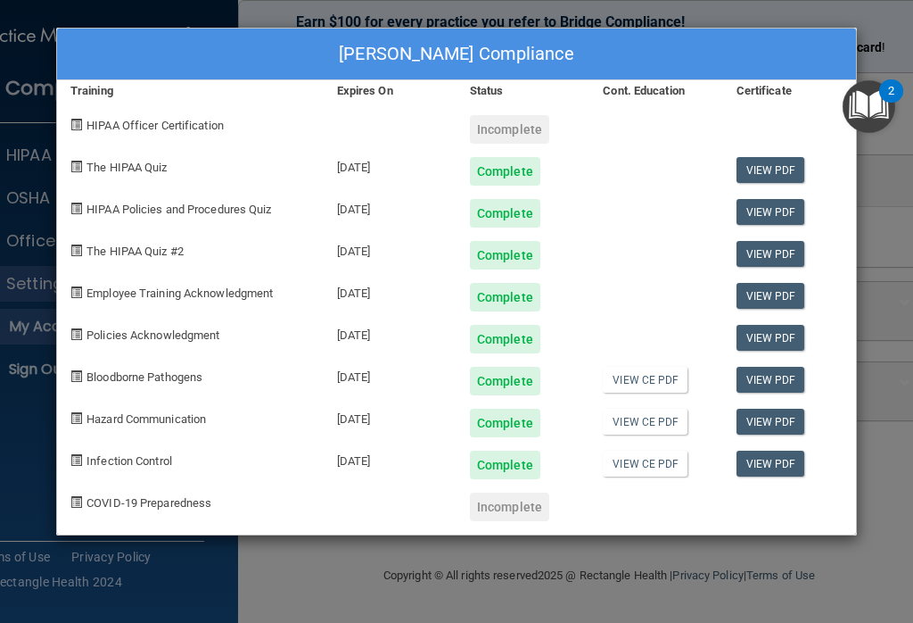
click at [0, 127] on div "[PERSON_NAME] Compliance Training Expires On Status Cont. Education Certificate…" at bounding box center [456, 311] width 913 height 623
